Goal: Task Accomplishment & Management: Use online tool/utility

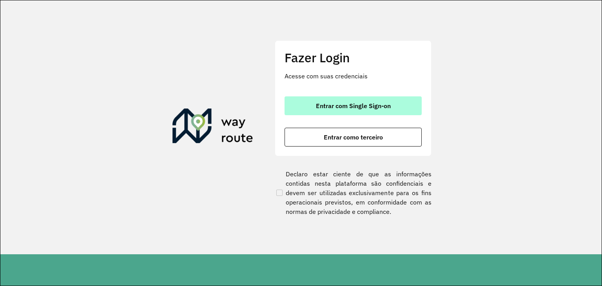
click at [397, 106] on button "Entrar com Single Sign-on" at bounding box center [353, 105] width 137 height 19
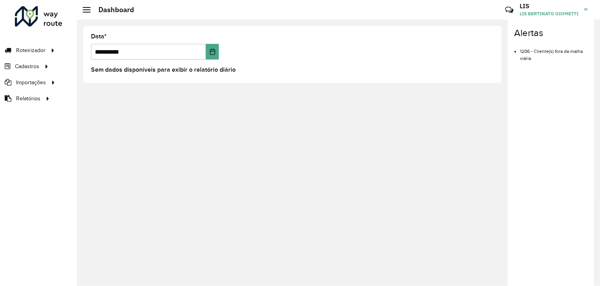
click at [135, 185] on div "**********" at bounding box center [338, 153] width 523 height 267
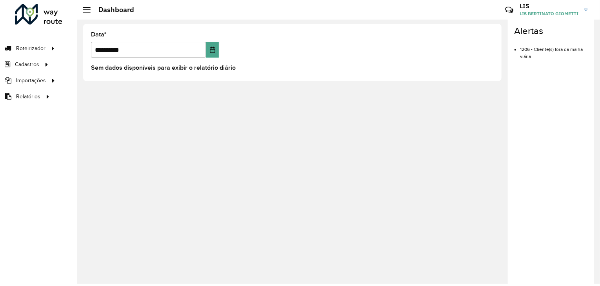
scroll to position [2, 0]
